Goal: Information Seeking & Learning: Learn about a topic

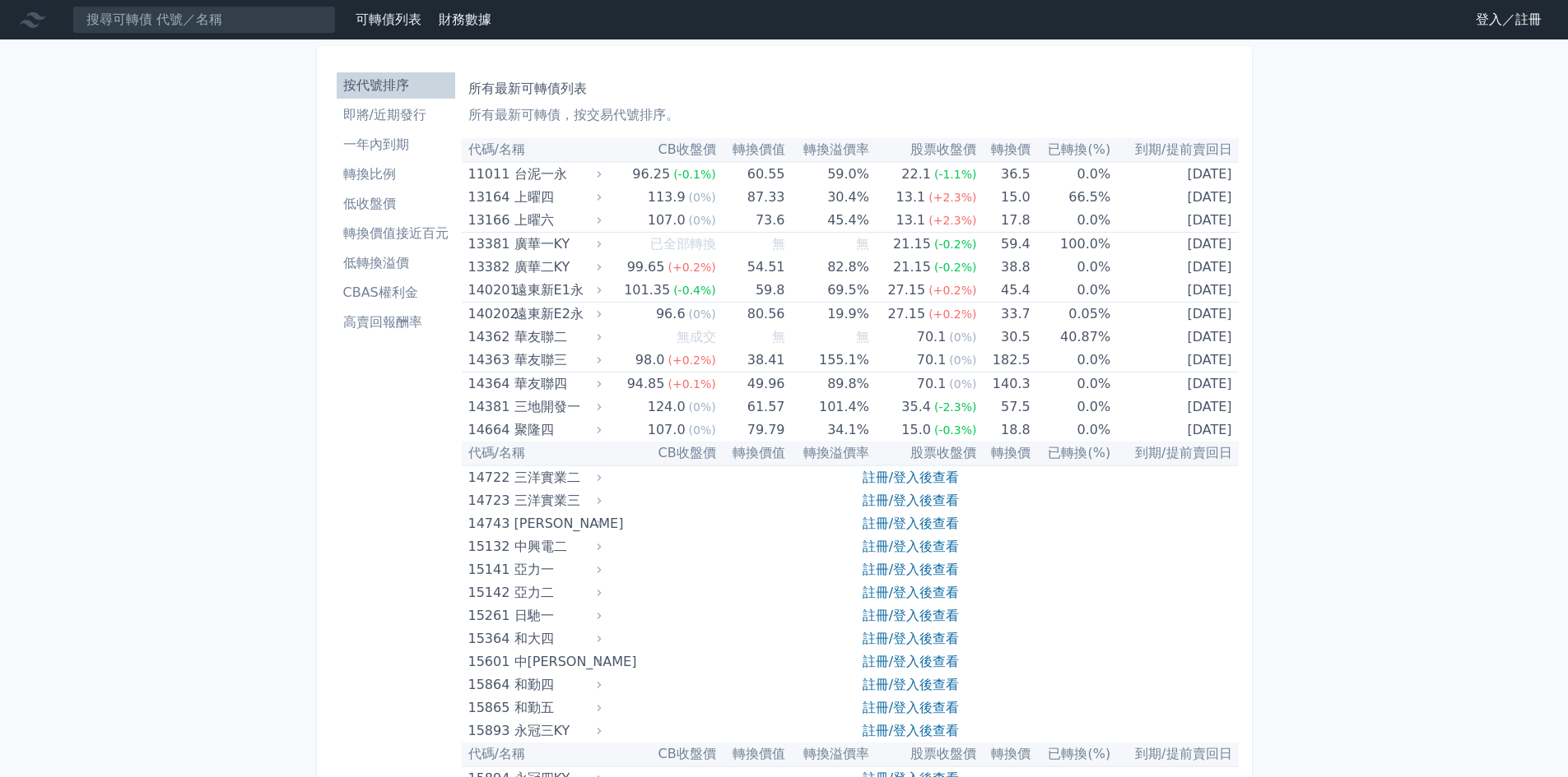
click at [388, 173] on li "轉換比例" at bounding box center [395, 174] width 119 height 20
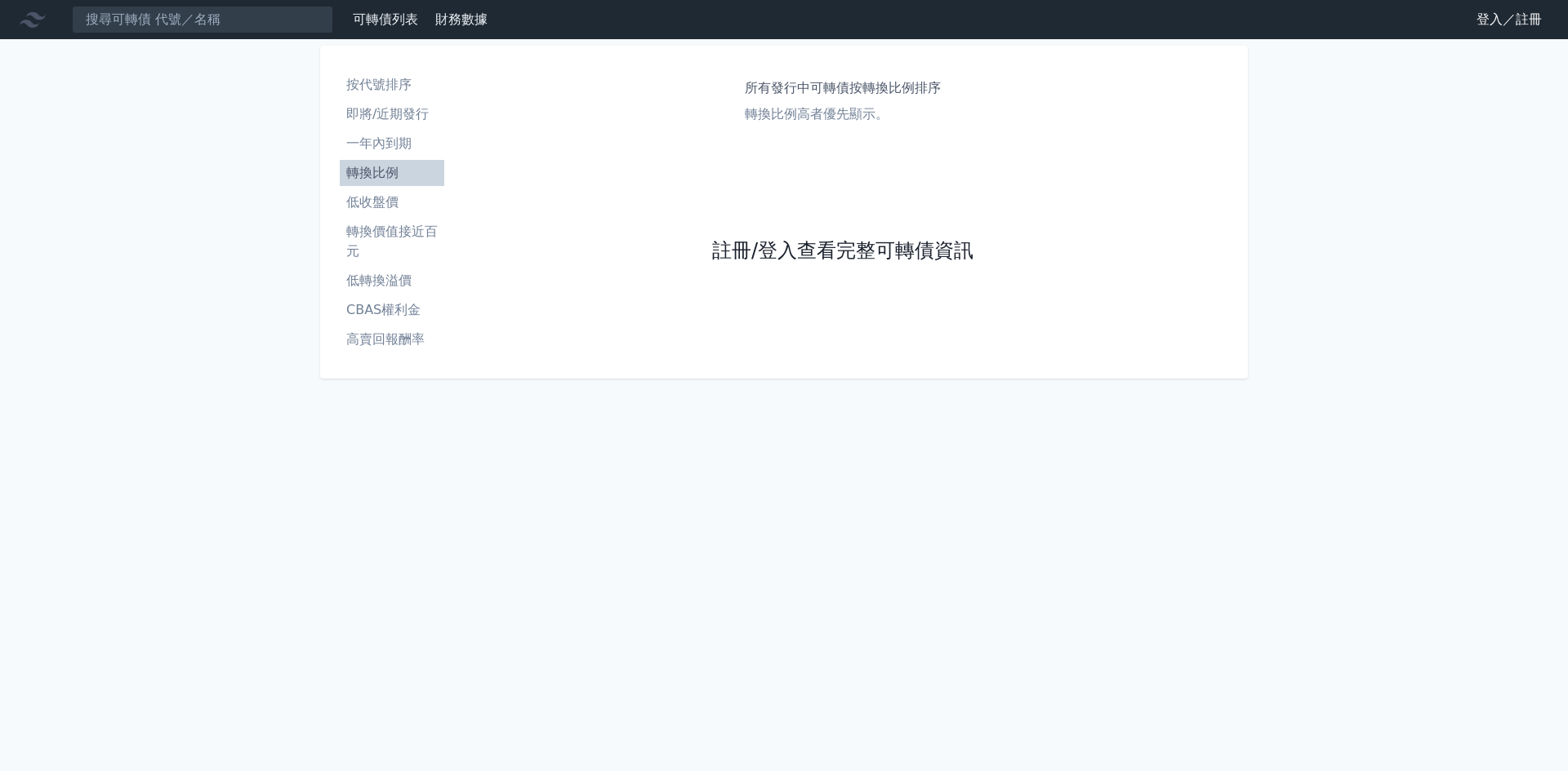
click at [791, 253] on link "註冊/登入查看完整可轉債資訊" at bounding box center [843, 251] width 261 height 26
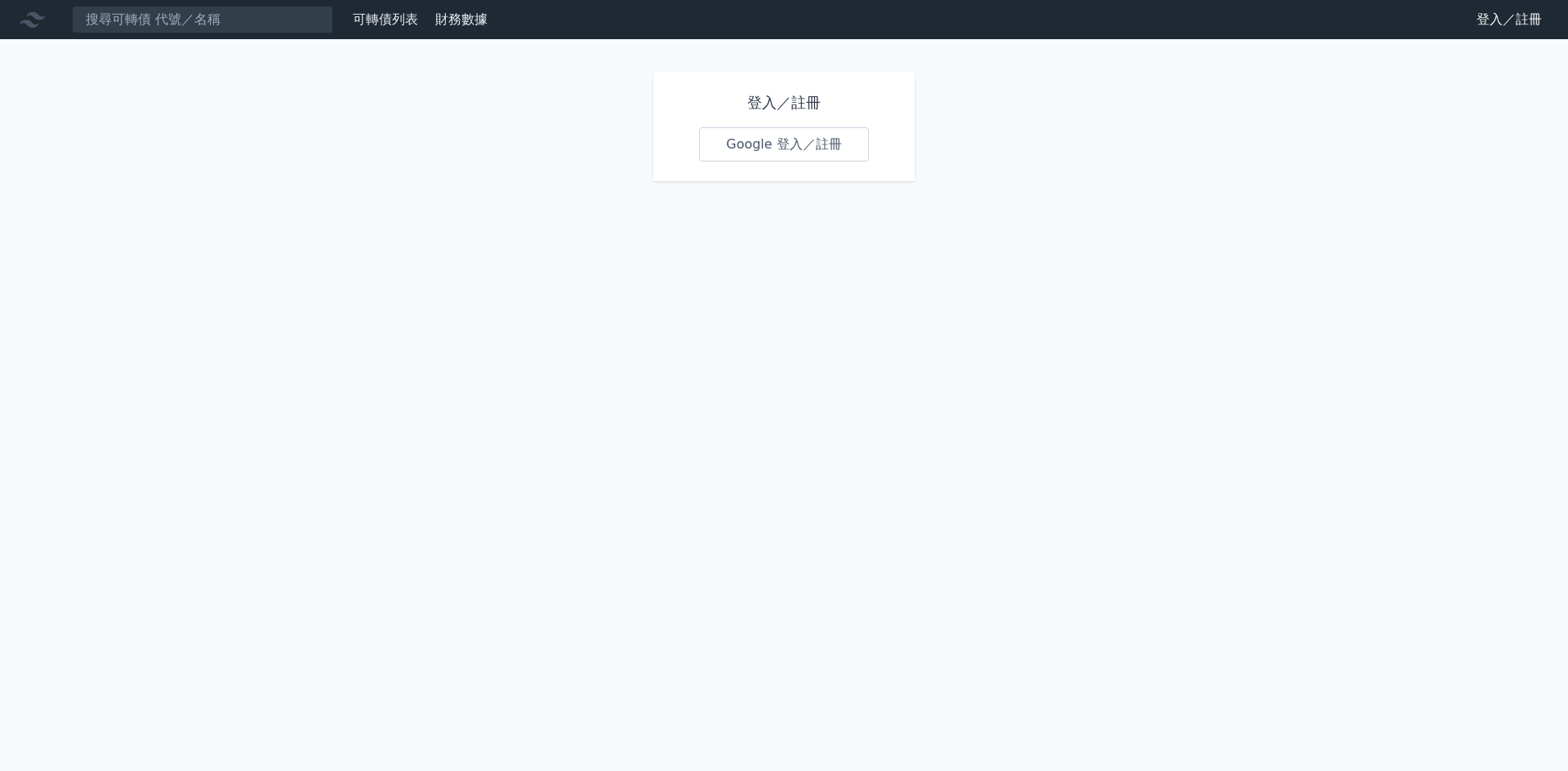
click at [816, 130] on link "Google 登入／註冊" at bounding box center [784, 144] width 170 height 34
